Goal: Check status: Check status

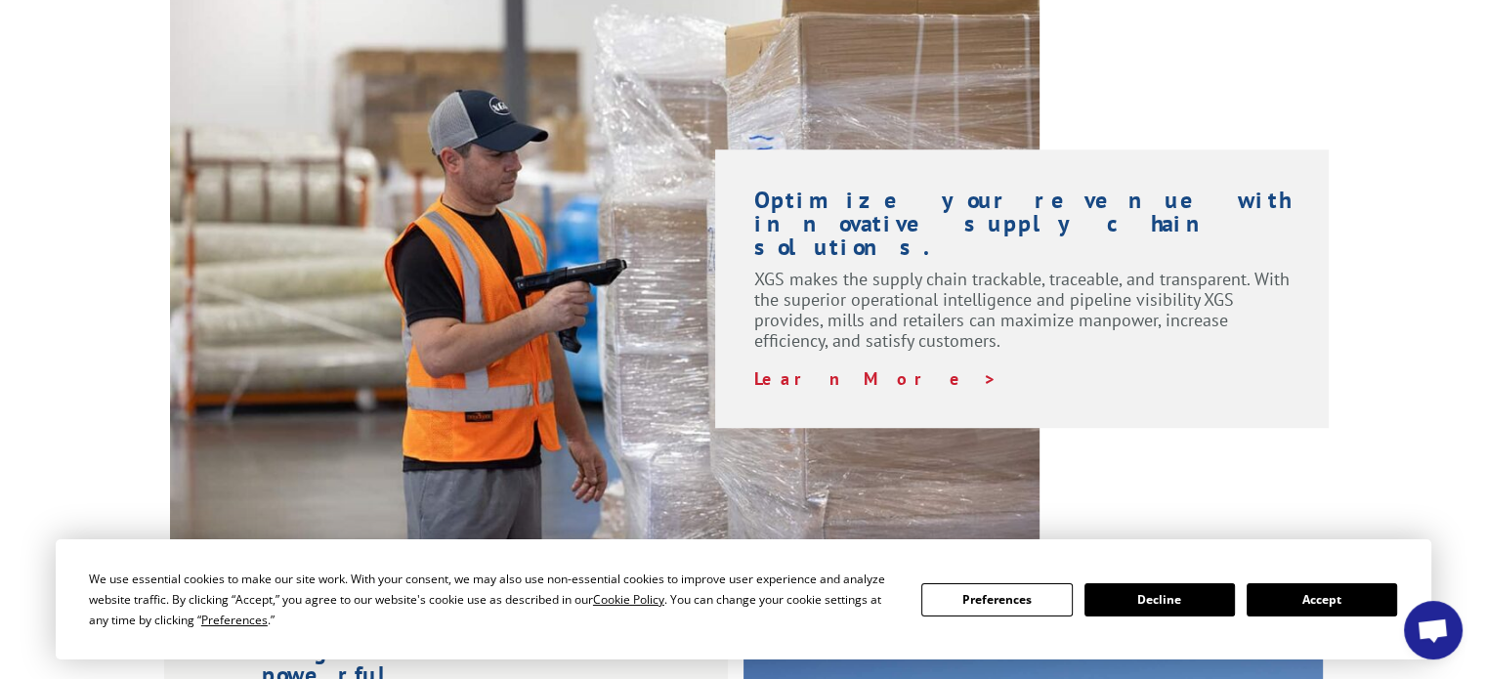
scroll to position [1465, 0]
click at [1353, 591] on button "Accept" at bounding box center [1321, 599] width 150 height 33
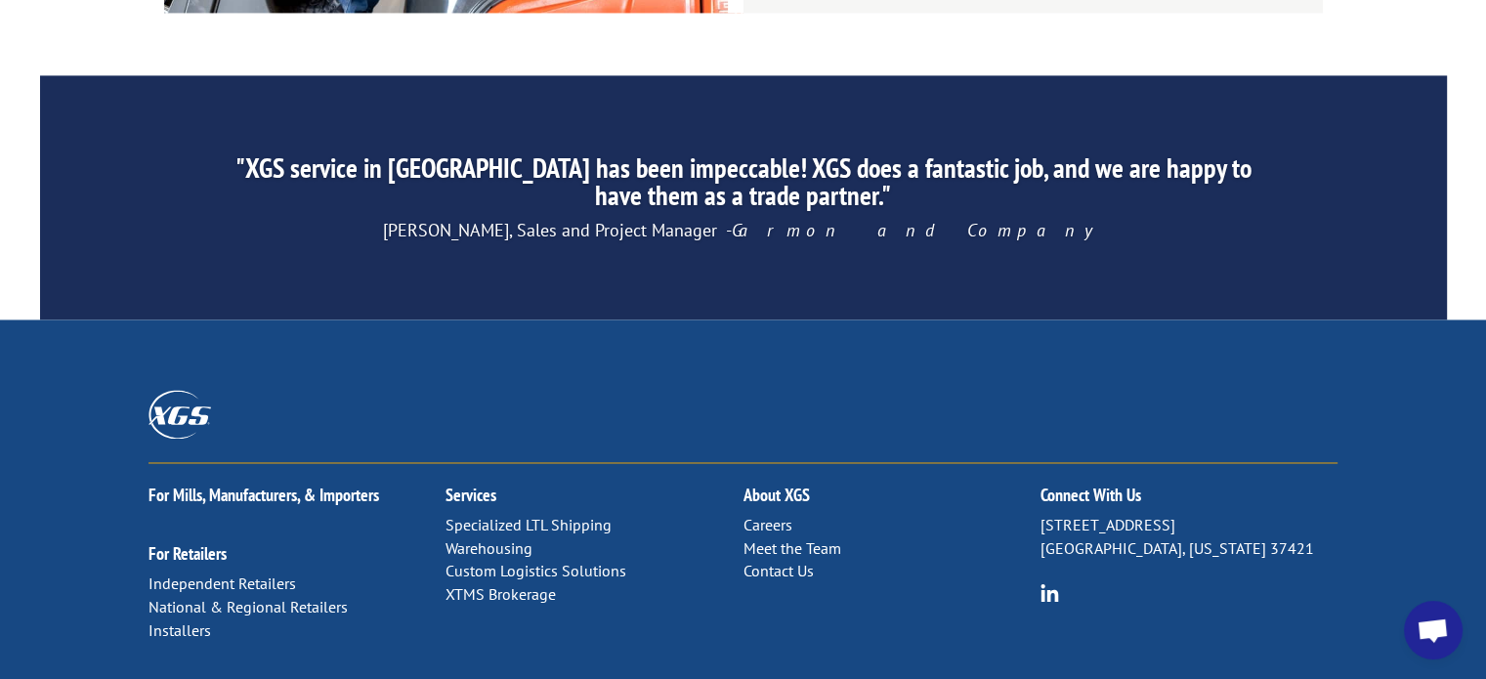
scroll to position [3186, 0]
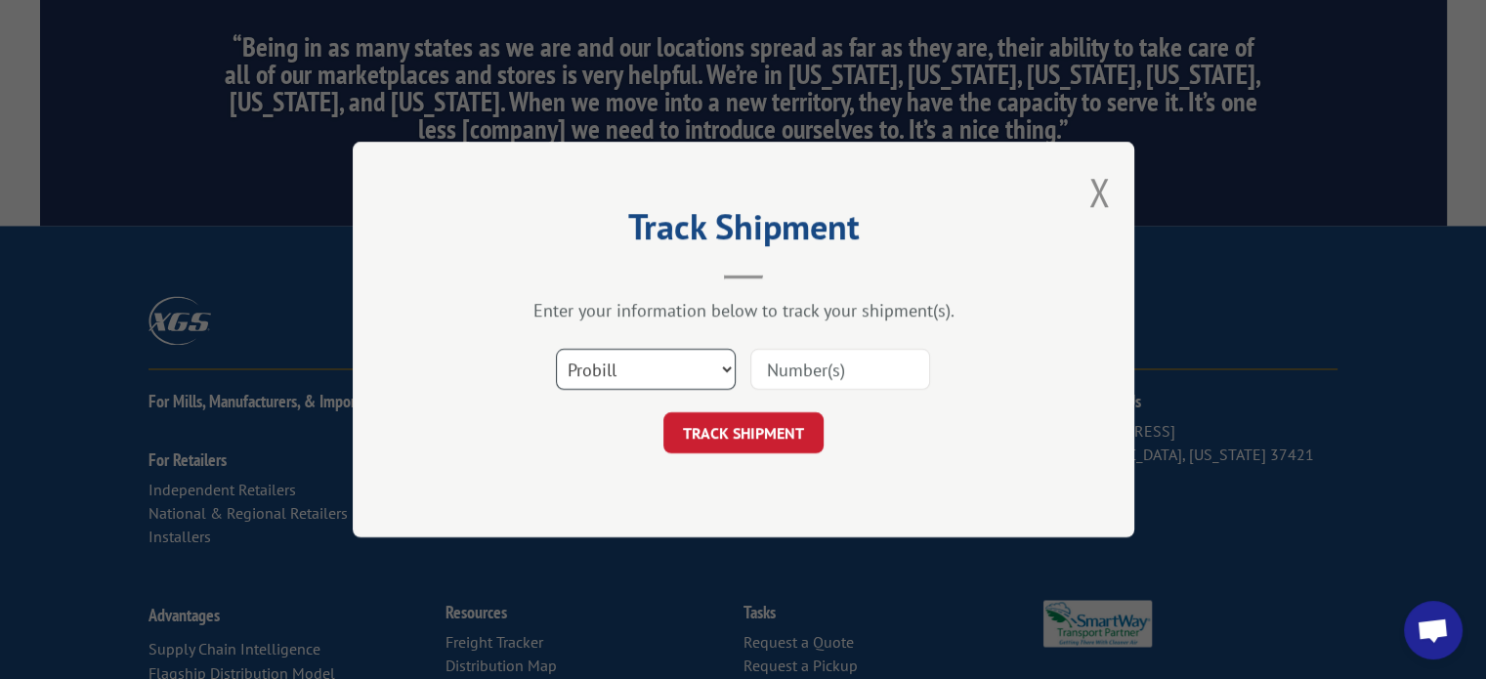
click at [673, 365] on select "Select category... Probill BOL PO" at bounding box center [646, 369] width 180 height 41
select select "bol"
click at [556, 349] on select "Select category... Probill BOL PO" at bounding box center [646, 369] width 180 height 41
click at [797, 359] on input at bounding box center [840, 369] width 180 height 41
paste input "5516315"
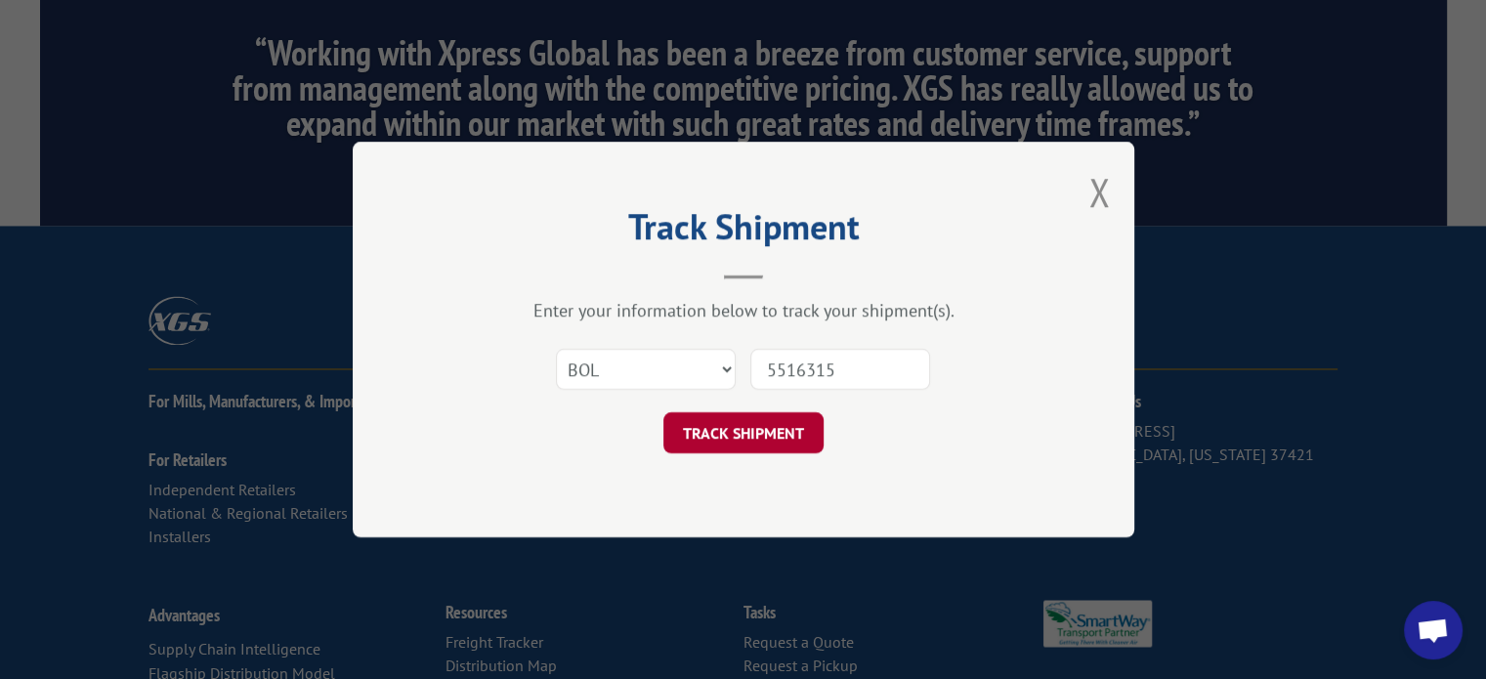
type input "5516315"
click at [780, 433] on button "TRACK SHIPMENT" at bounding box center [743, 432] width 160 height 41
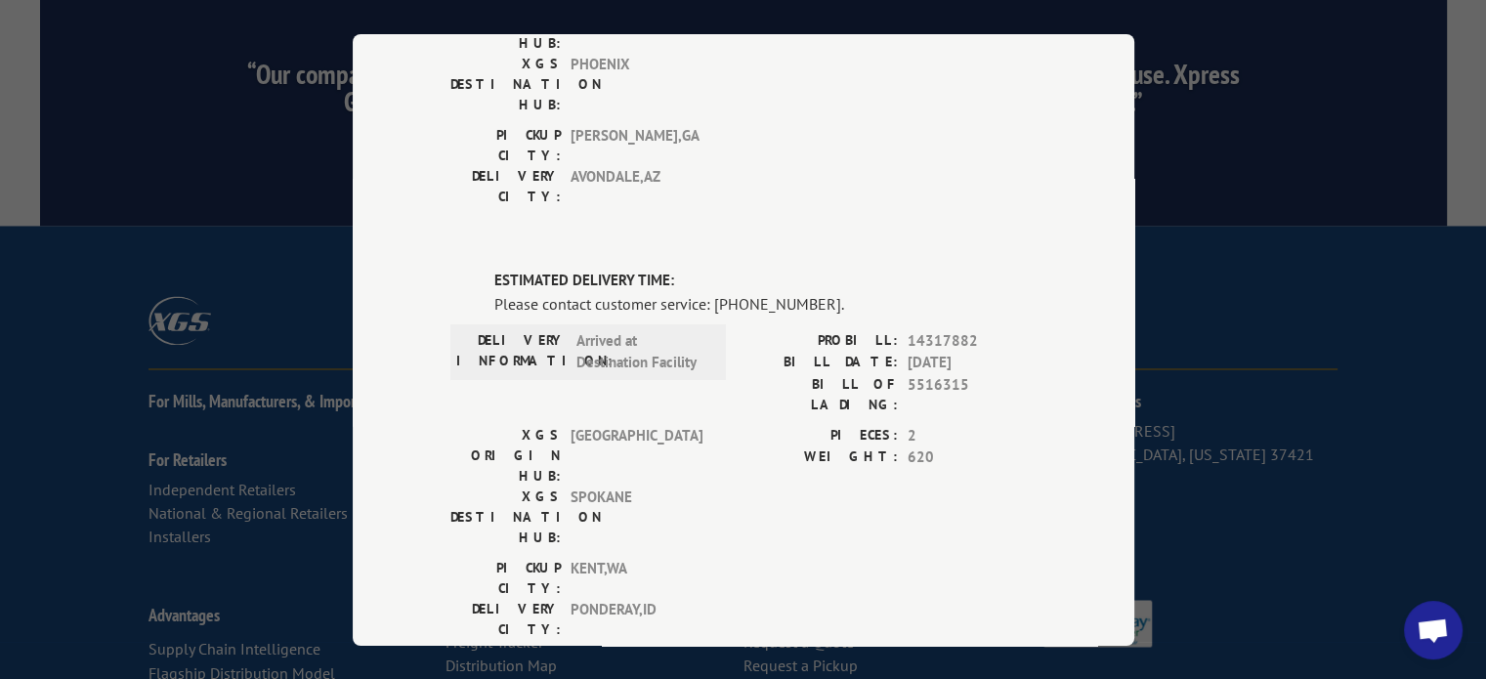
scroll to position [450, 0]
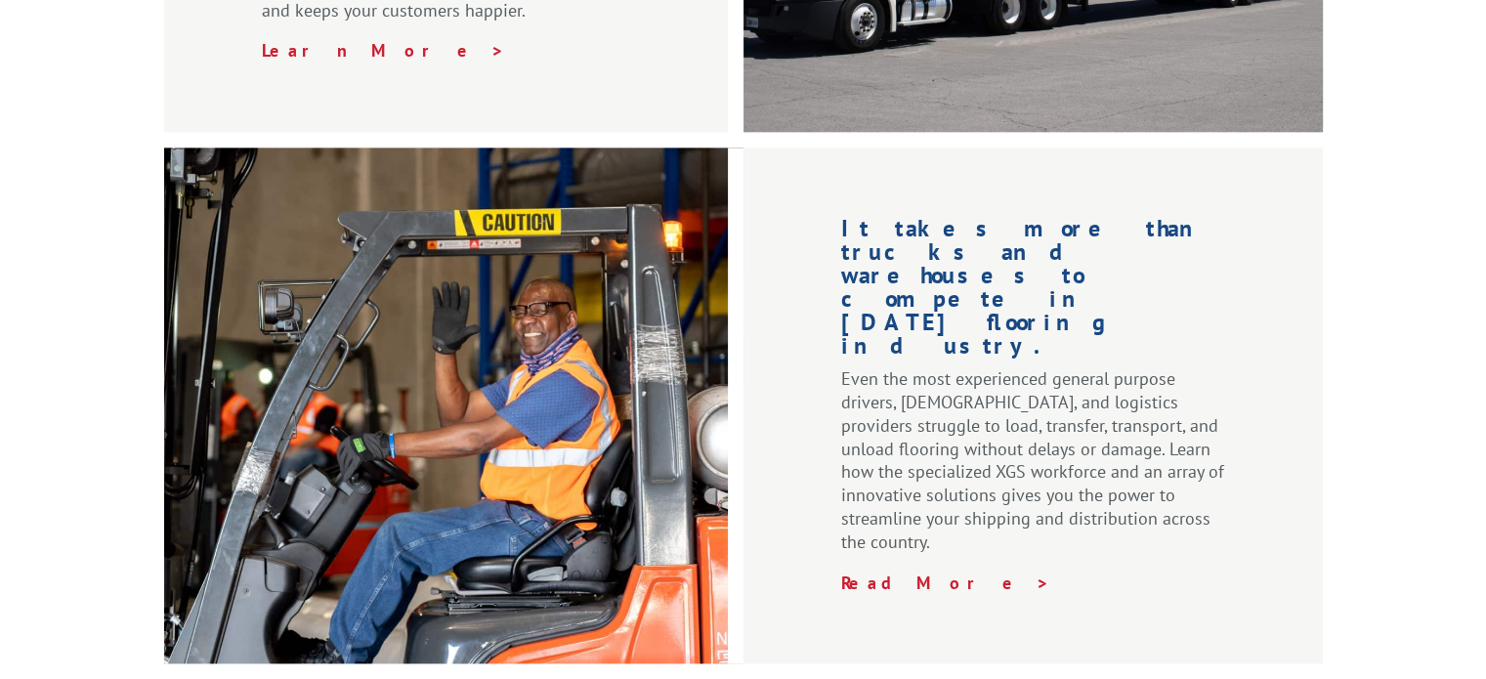
scroll to position [3186, 0]
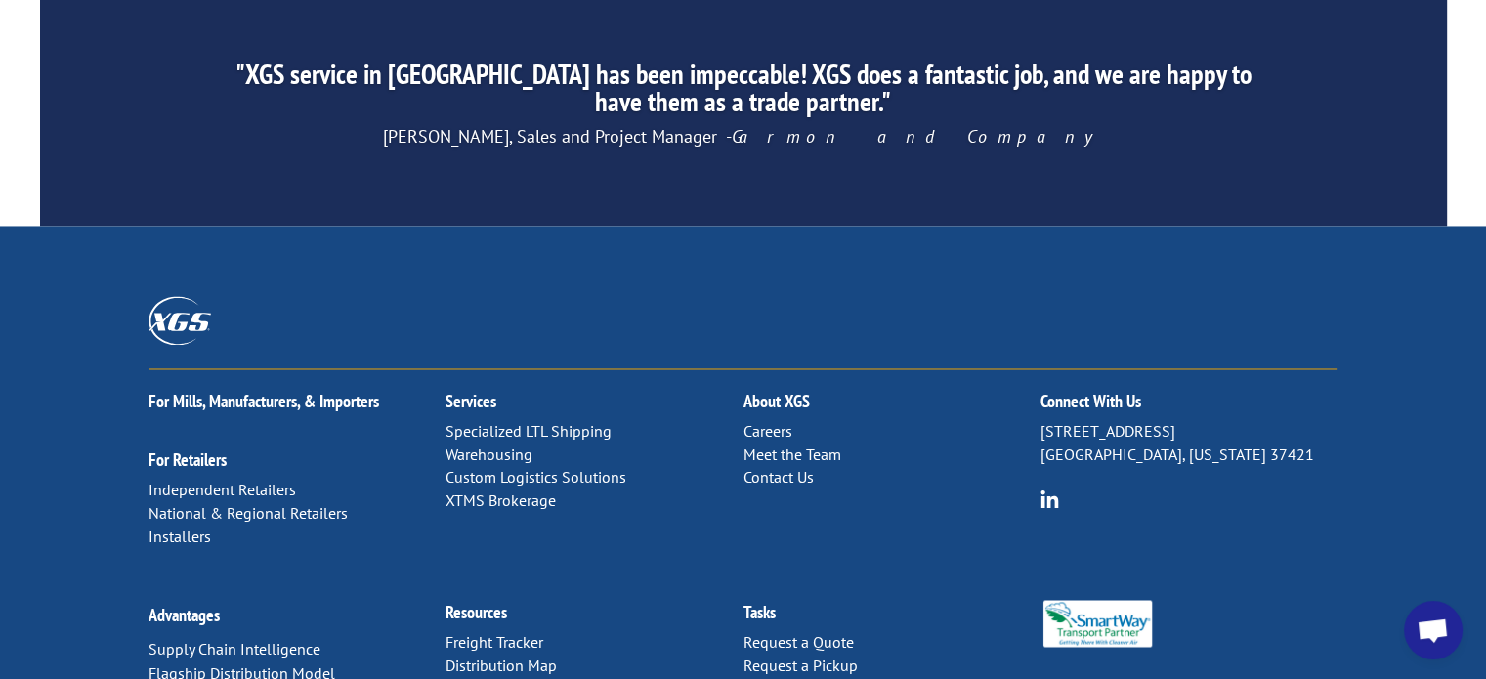
click at [783, 678] on link "Generate a BoL" at bounding box center [792, 688] width 101 height 20
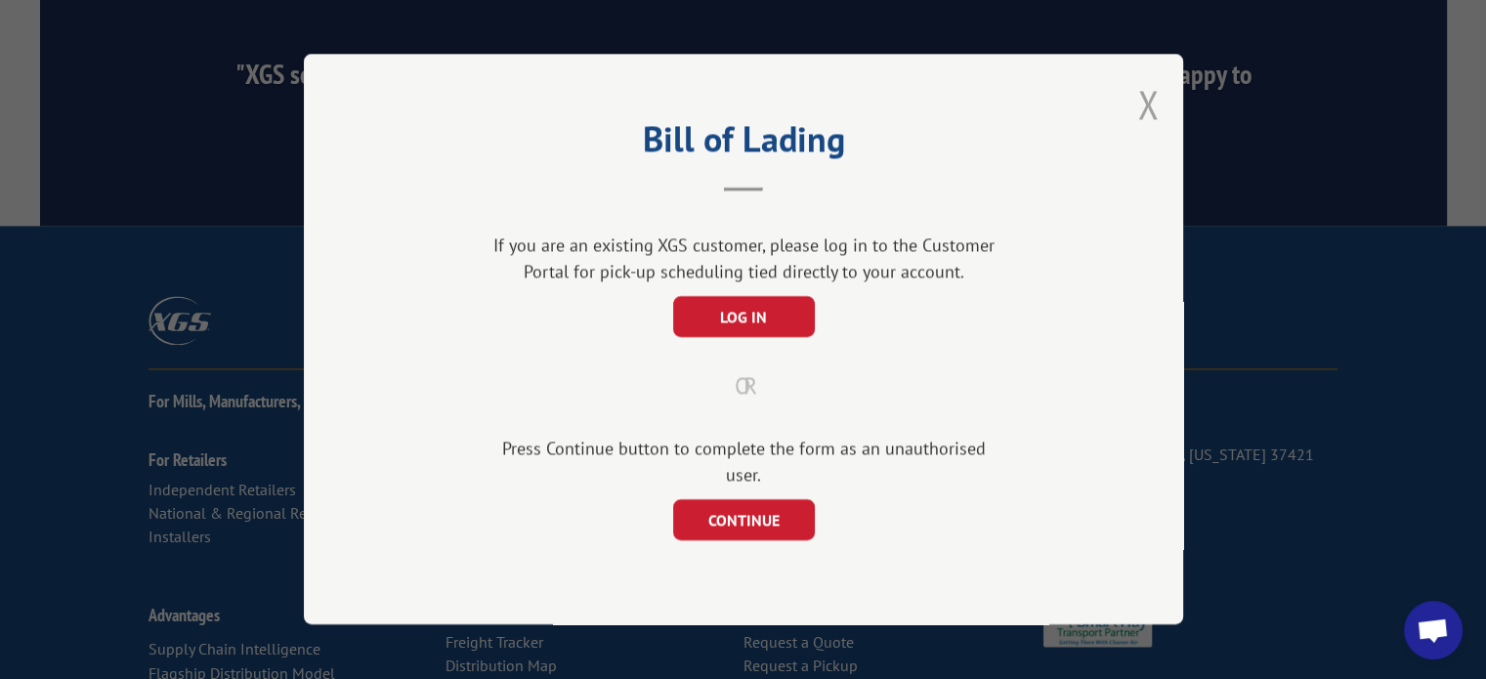
click at [1145, 110] on button "Close modal" at bounding box center [1147, 104] width 21 height 52
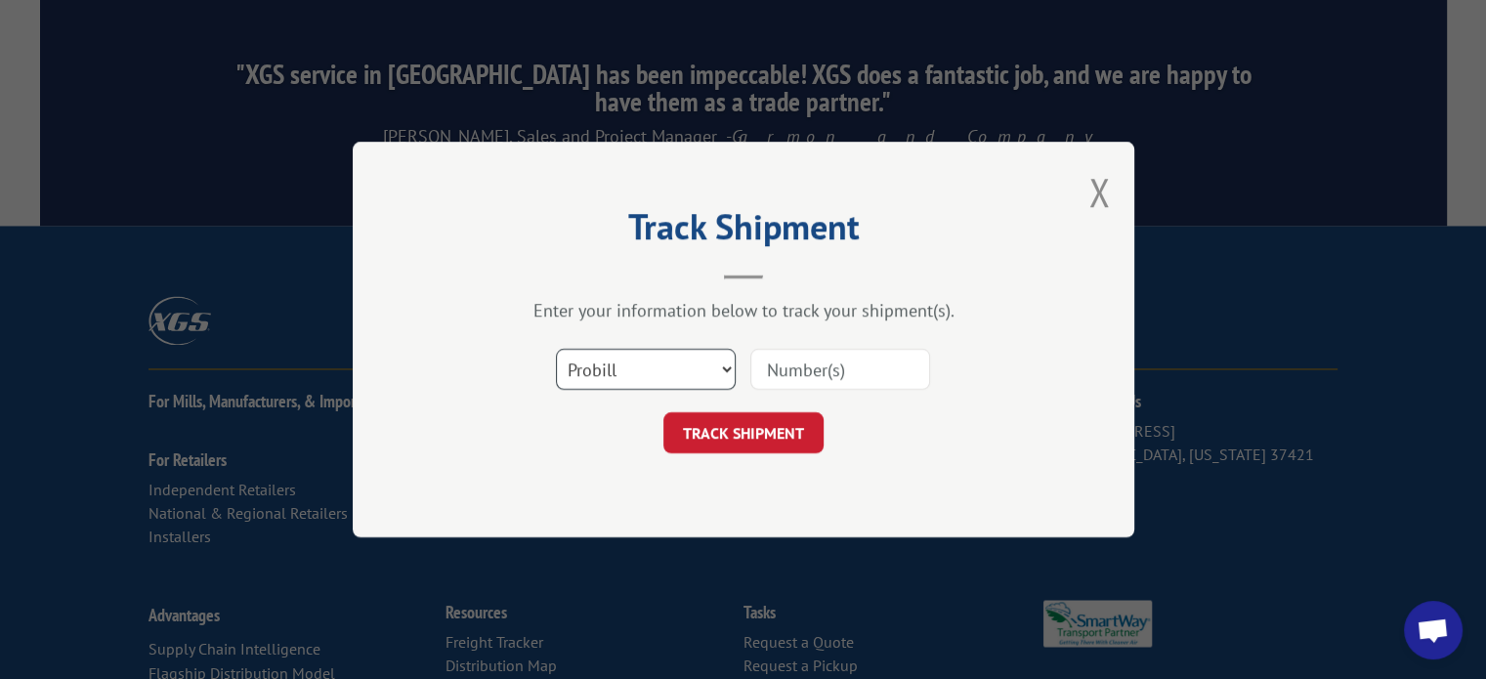
click at [714, 357] on select "Select category... Probill BOL PO" at bounding box center [646, 369] width 180 height 41
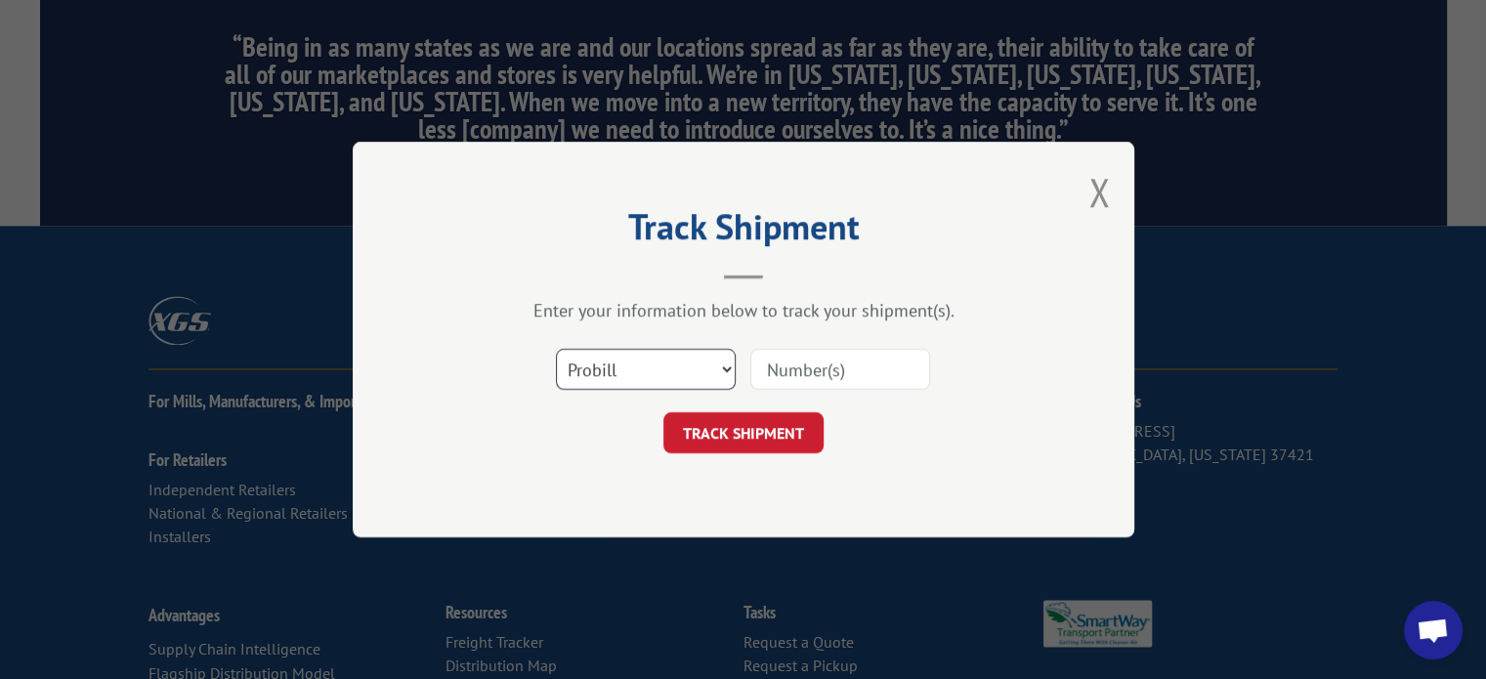
select select "bol"
click at [556, 349] on select "Select category... Probill BOL PO" at bounding box center [646, 369] width 180 height 41
click at [811, 365] on input at bounding box center [840, 369] width 180 height 41
paste input "5548485"
type input "5548485"
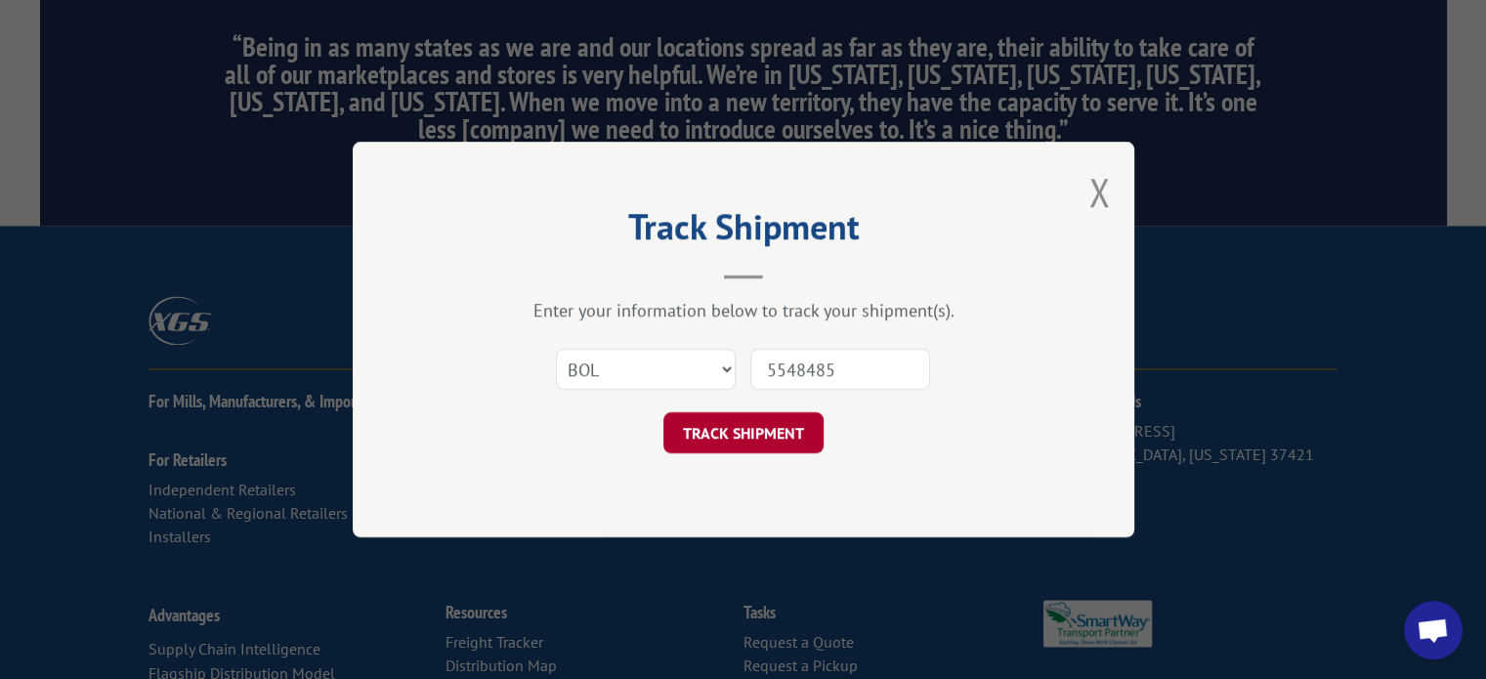
click at [763, 441] on button "TRACK SHIPMENT" at bounding box center [743, 432] width 160 height 41
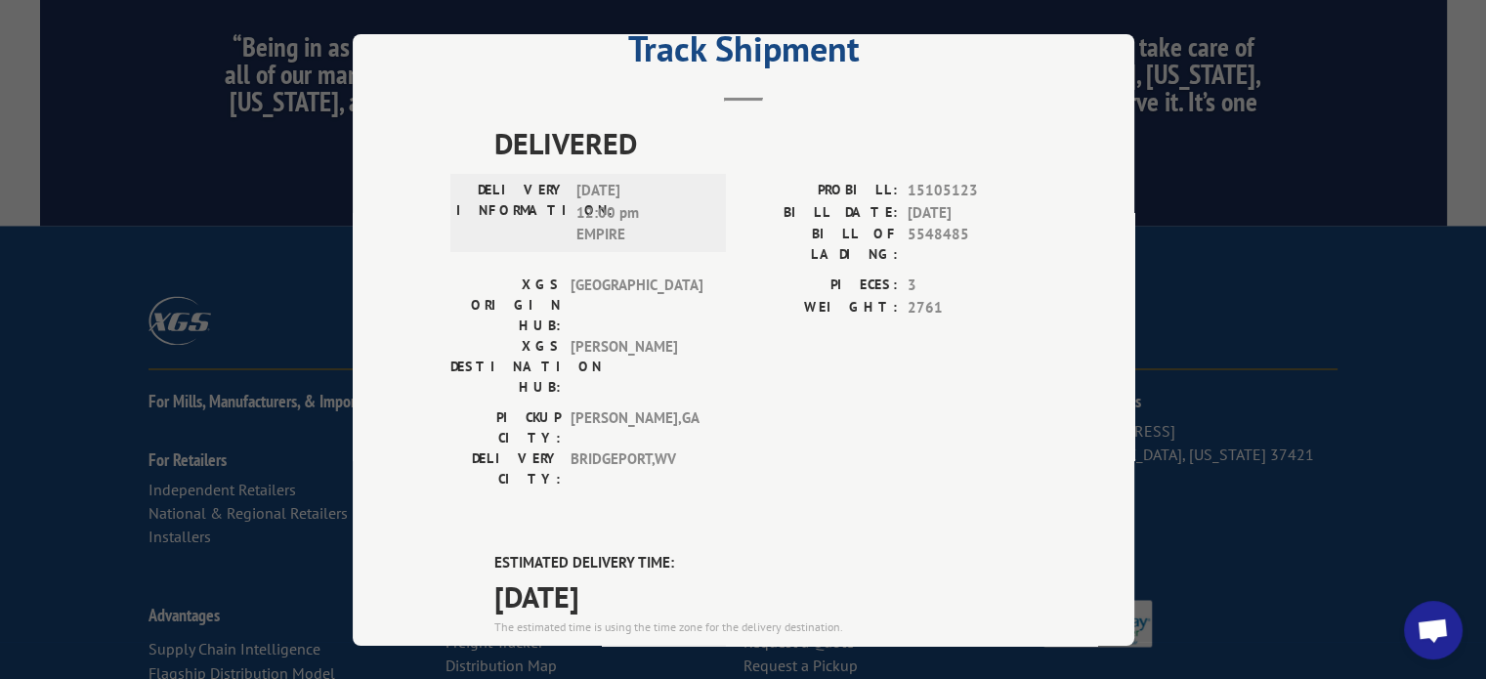
scroll to position [0, 0]
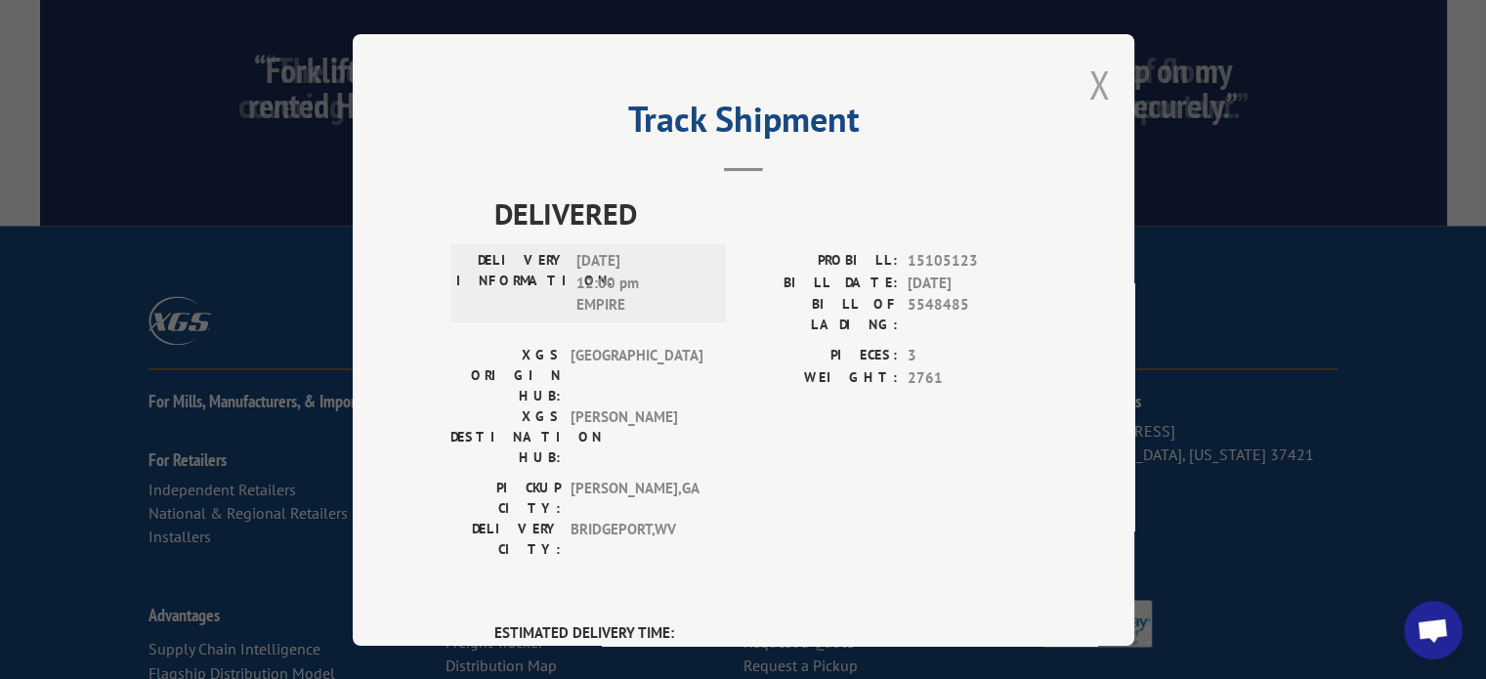
click at [1094, 84] on button "Close modal" at bounding box center [1098, 85] width 21 height 52
